Goal: Task Accomplishment & Management: Use online tool/utility

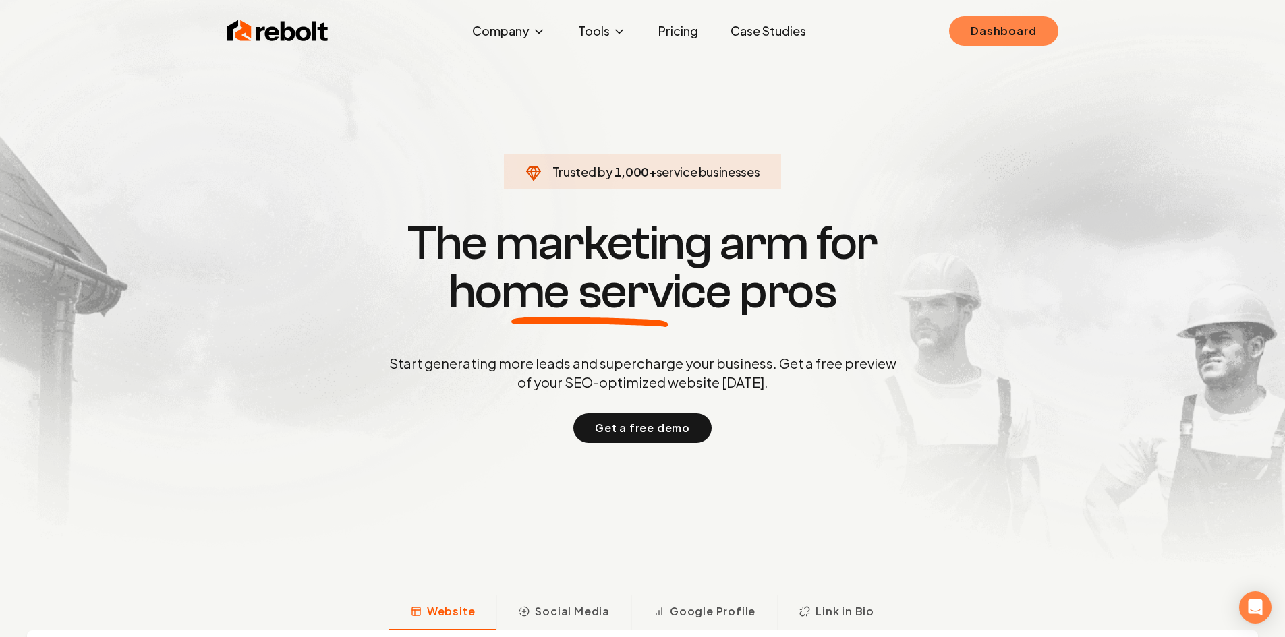
click at [998, 28] on link "Dashboard" at bounding box center [1003, 31] width 109 height 30
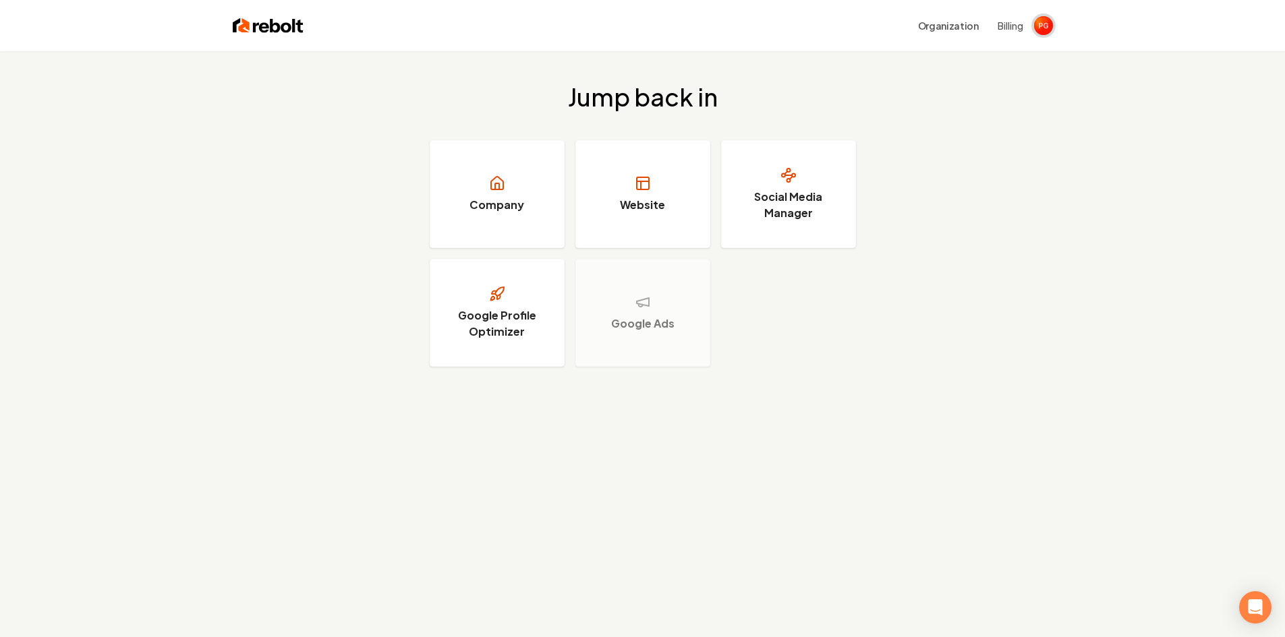
click at [1042, 28] on img "Open user button" at bounding box center [1043, 25] width 19 height 19
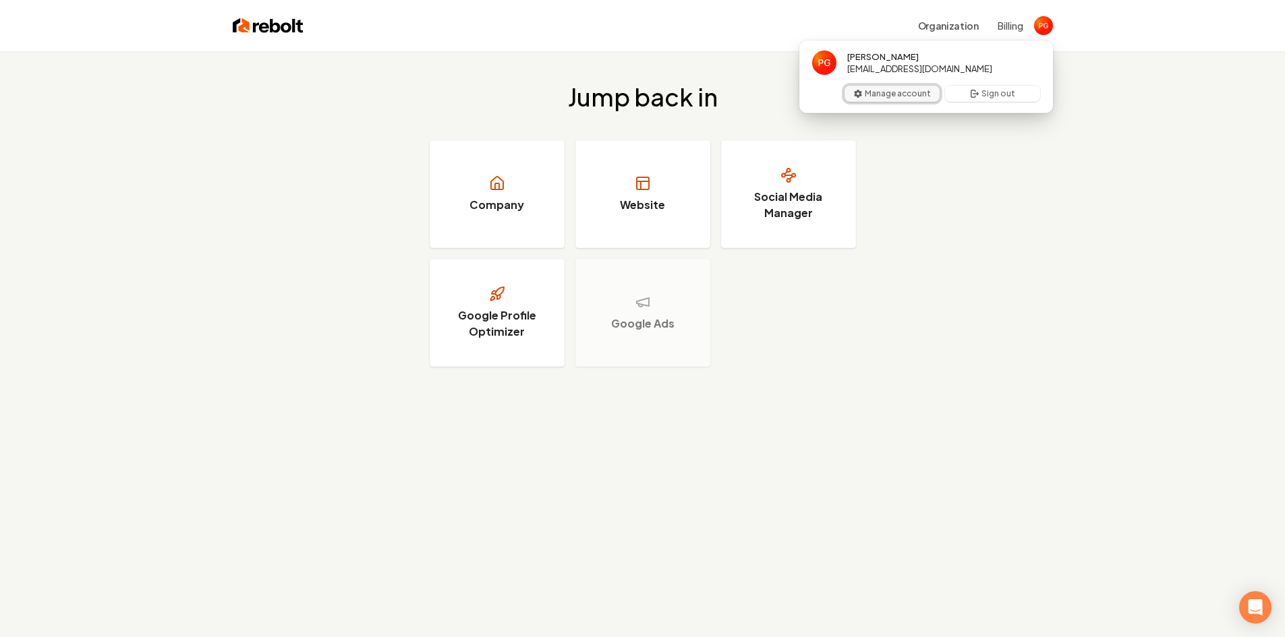
click at [929, 93] on button "Manage account" at bounding box center [891, 94] width 95 height 16
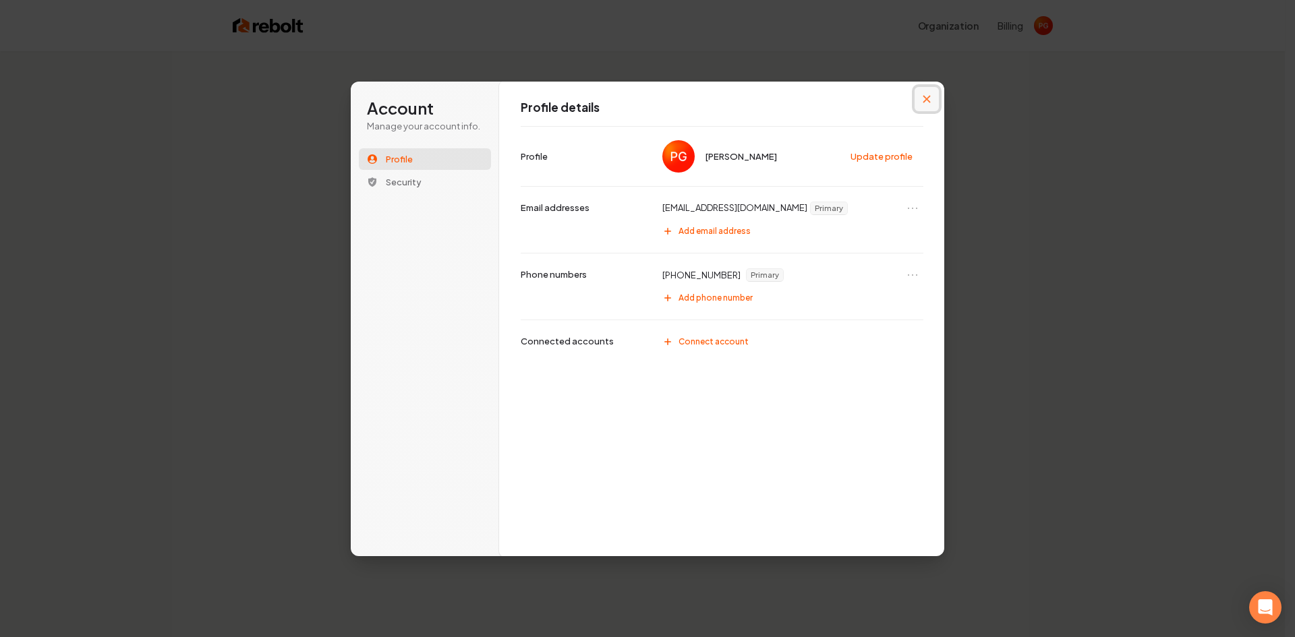
click at [931, 96] on button "Close modal" at bounding box center [927, 99] width 24 height 24
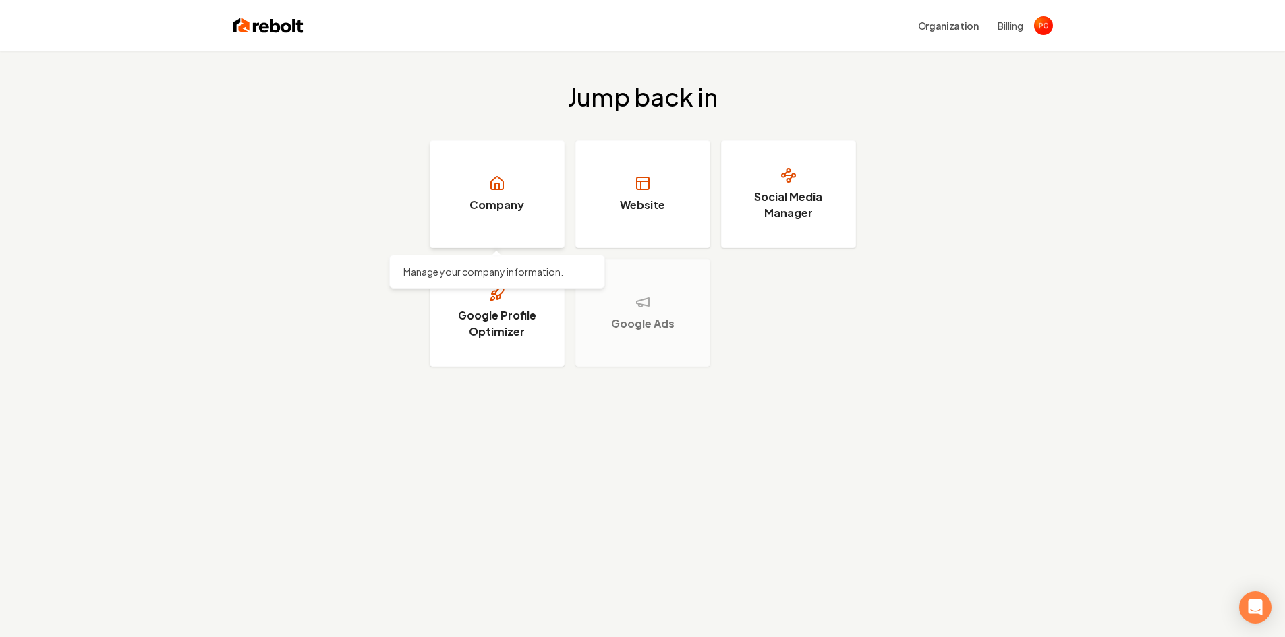
click at [460, 198] on link "Company" at bounding box center [497, 194] width 135 height 108
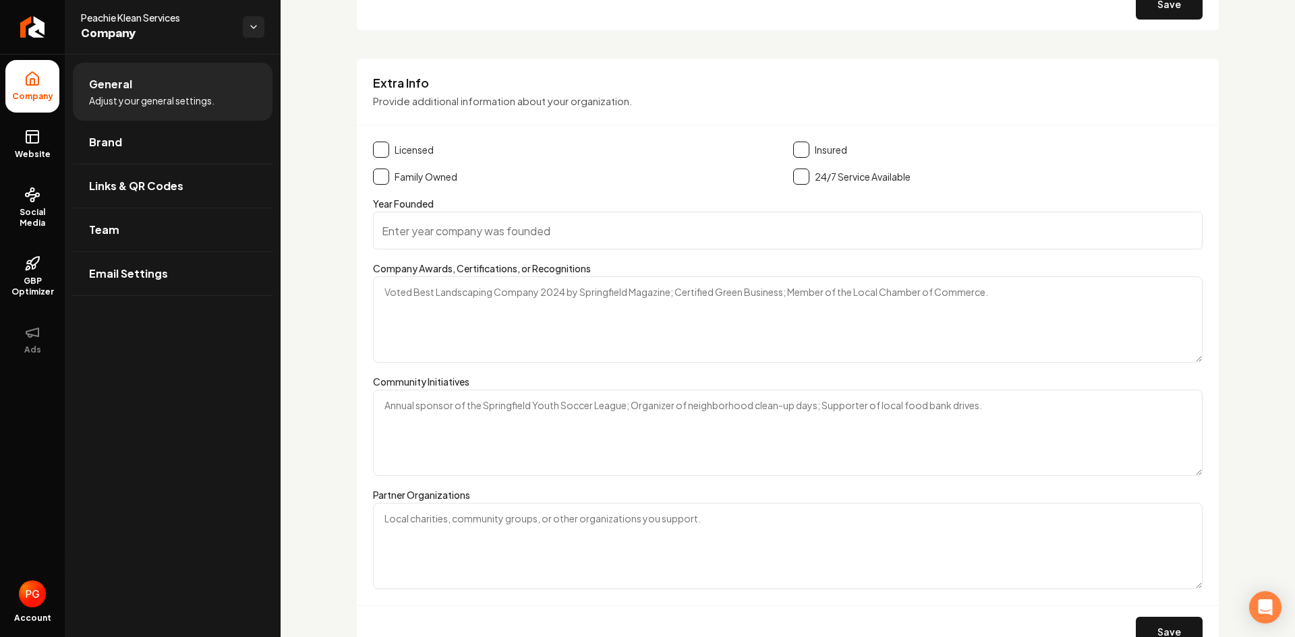
scroll to position [1787, 0]
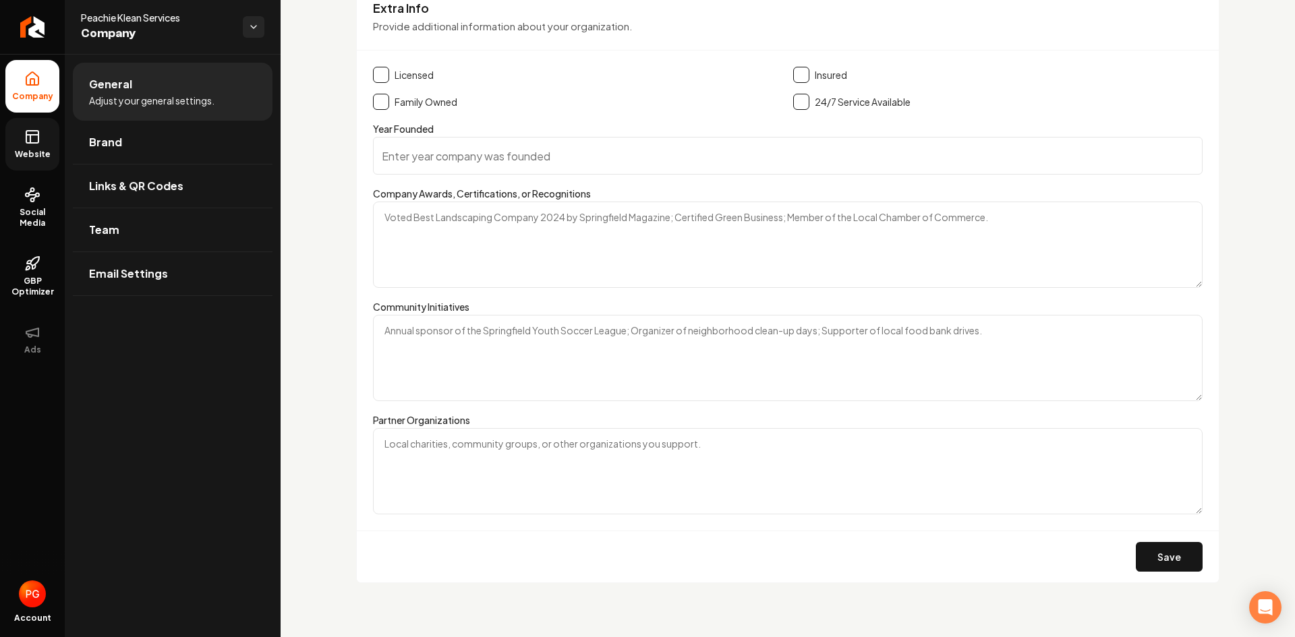
click at [31, 156] on span "Website" at bounding box center [32, 154] width 47 height 11
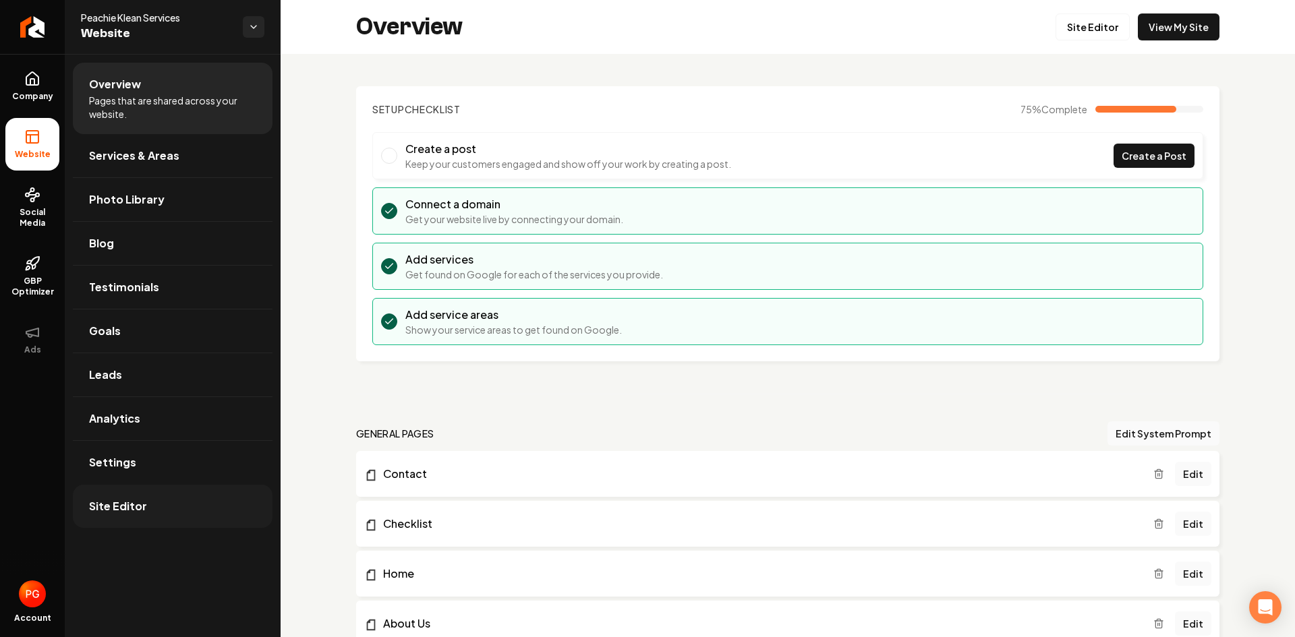
click at [148, 506] on link "Site Editor" at bounding box center [173, 506] width 200 height 43
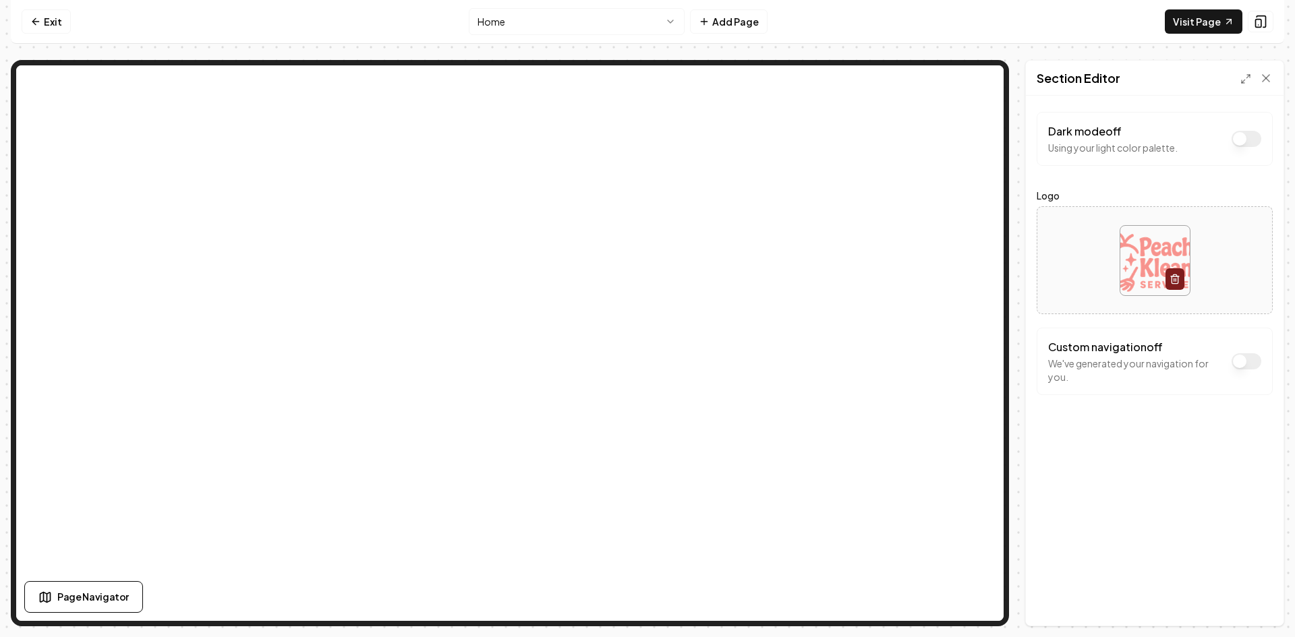
click at [1139, 249] on img at bounding box center [1154, 260] width 69 height 69
click at [1058, 15] on nav "Exit Home Add Page Visit Page" at bounding box center [647, 22] width 1273 height 44
